Goal: Task Accomplishment & Management: Use online tool/utility

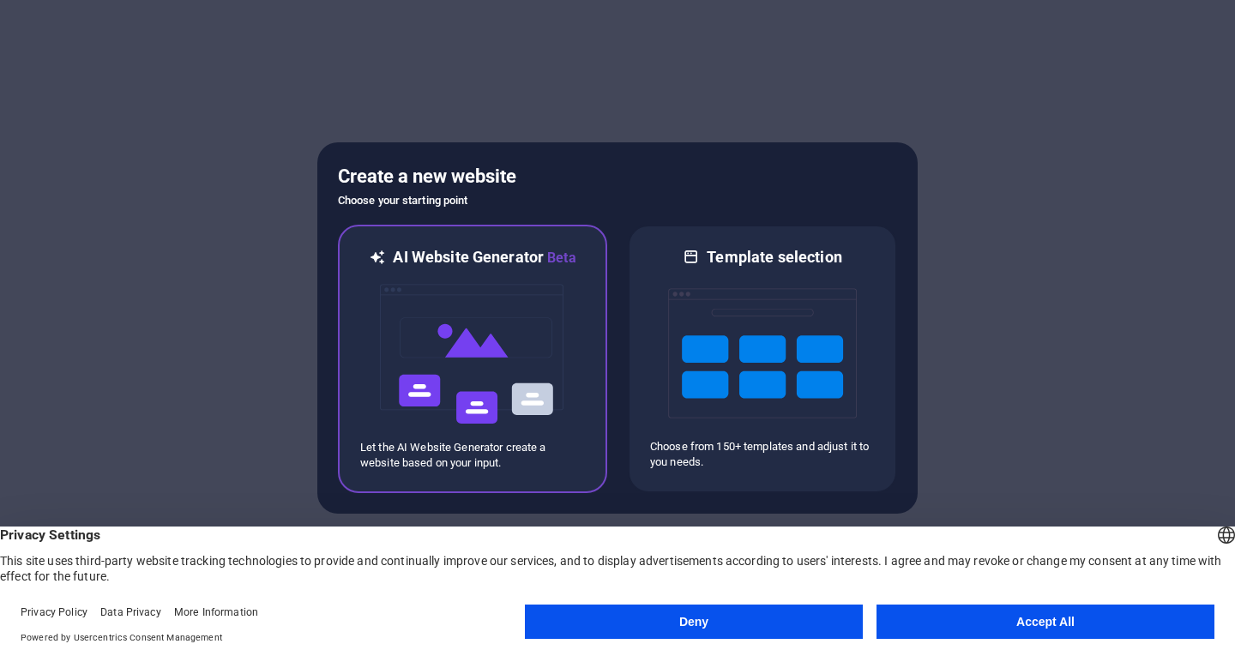
click at [532, 289] on img at bounding box center [472, 353] width 189 height 171
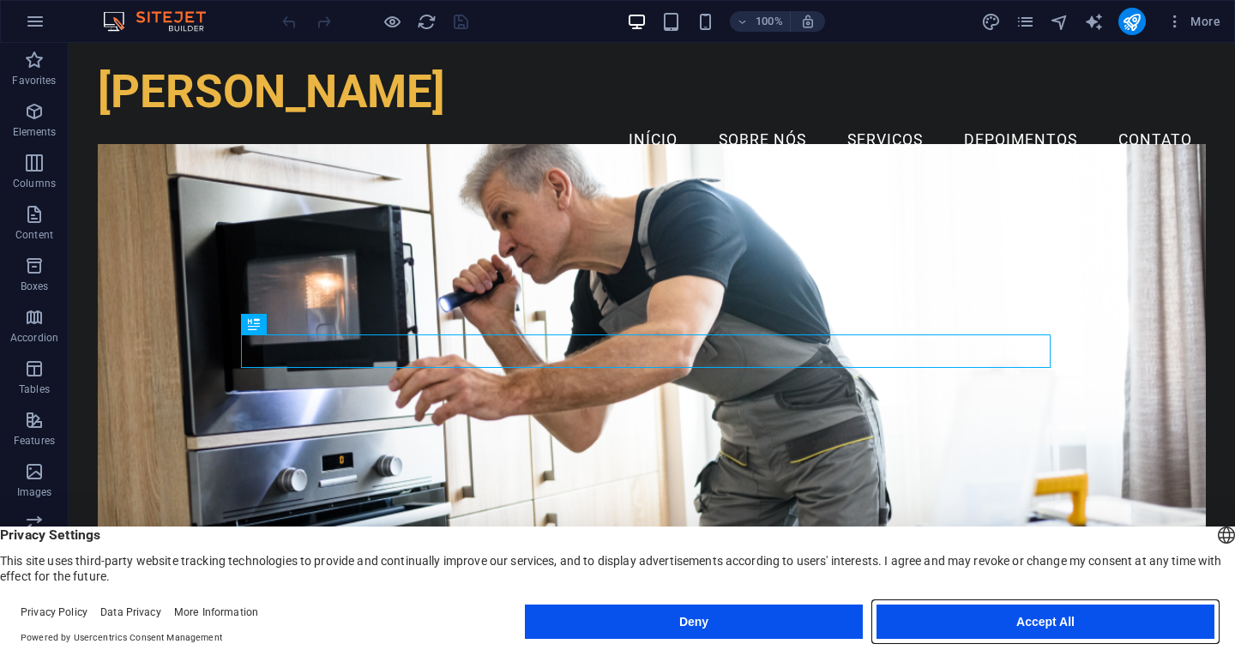
click at [914, 630] on button "Accept All" at bounding box center [1045, 621] width 338 height 34
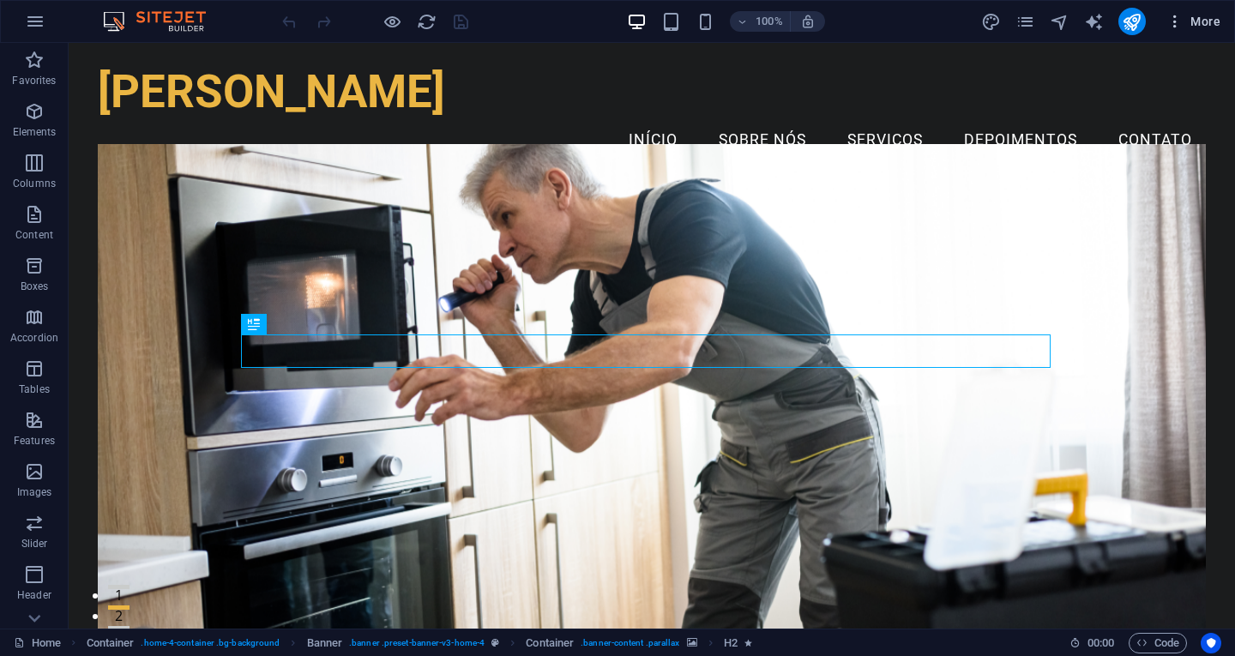
click at [1191, 21] on span "More" at bounding box center [1193, 21] width 54 height 17
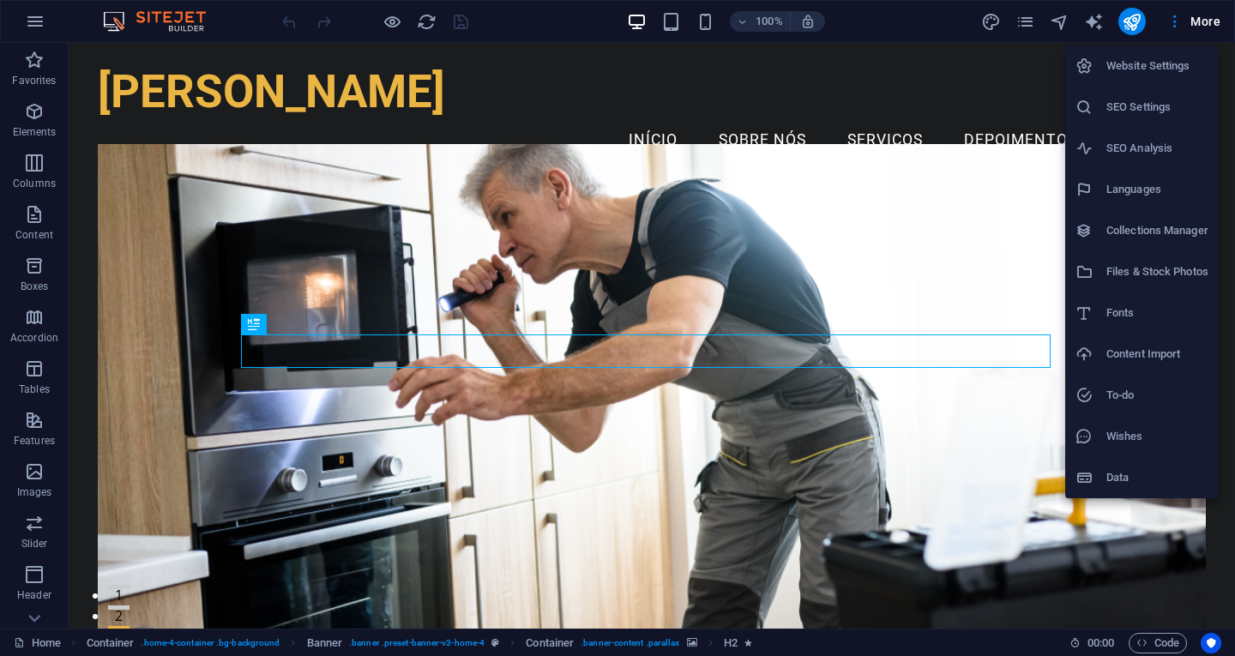
click at [76, 131] on div at bounding box center [617, 328] width 1235 height 656
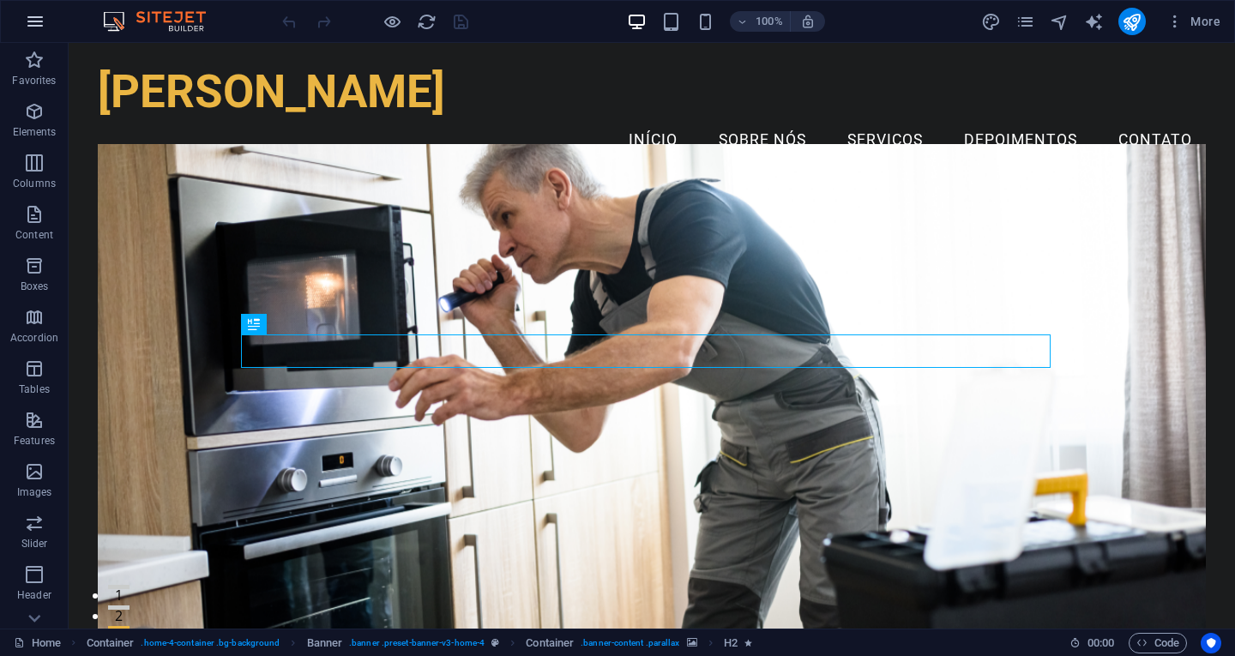
click at [27, 16] on icon "button" at bounding box center [35, 21] width 21 height 21
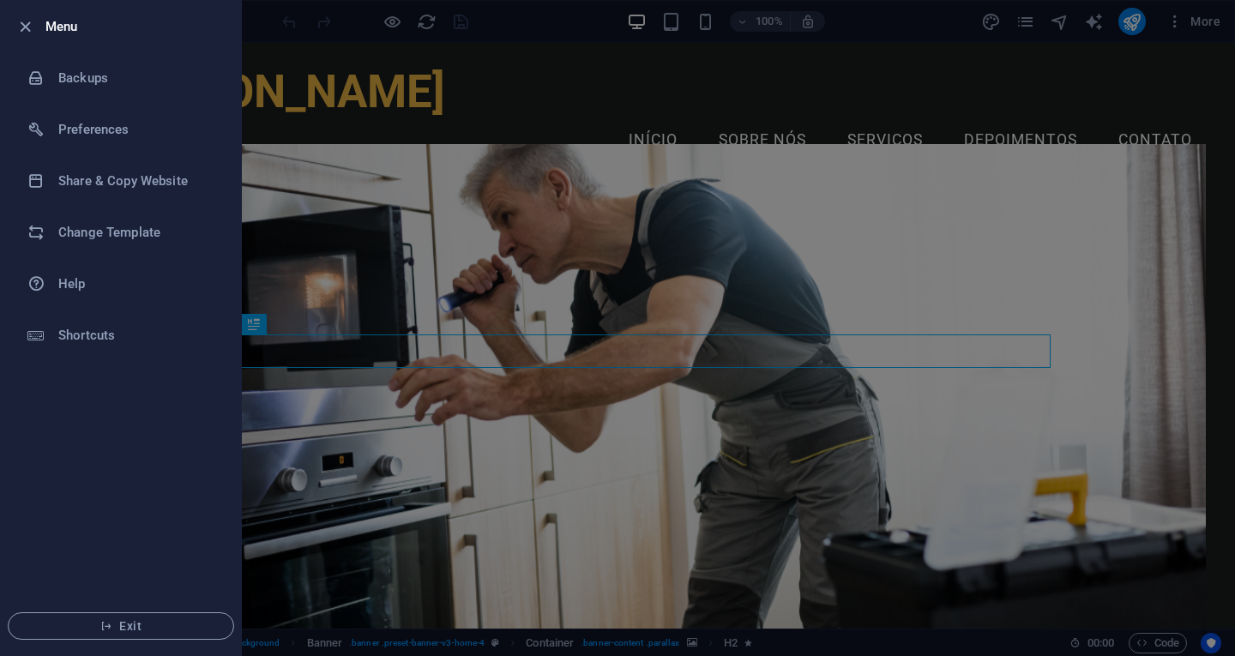
click at [365, 105] on div at bounding box center [617, 328] width 1235 height 656
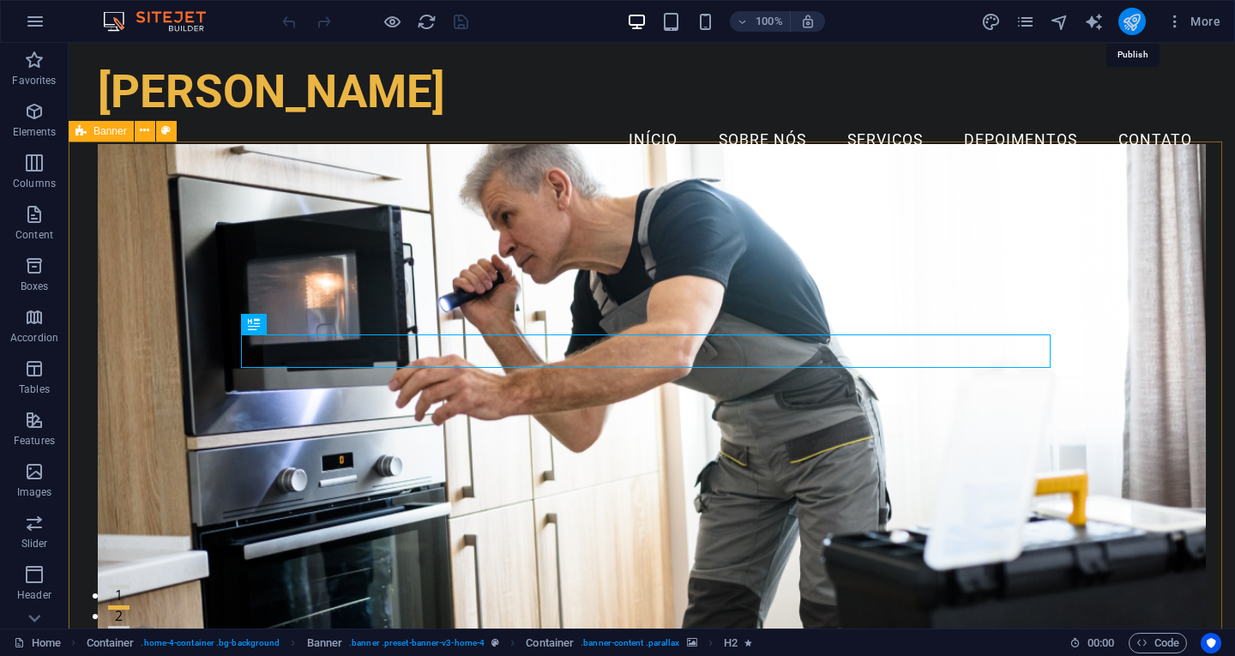
click at [1136, 18] on icon "publish" at bounding box center [1131, 22] width 20 height 20
